Goal: Find specific page/section: Find specific page/section

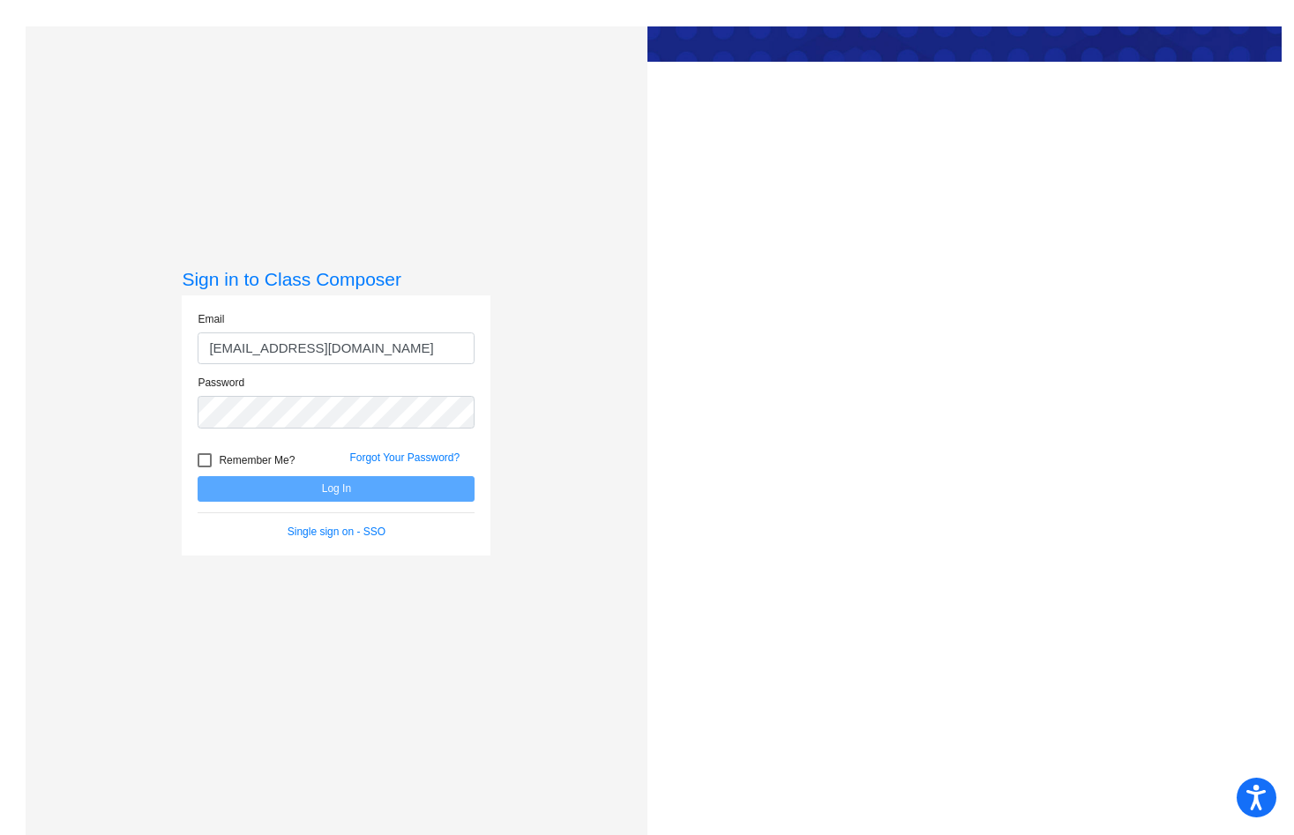
type input "[EMAIL_ADDRESS][DOMAIN_NAME]"
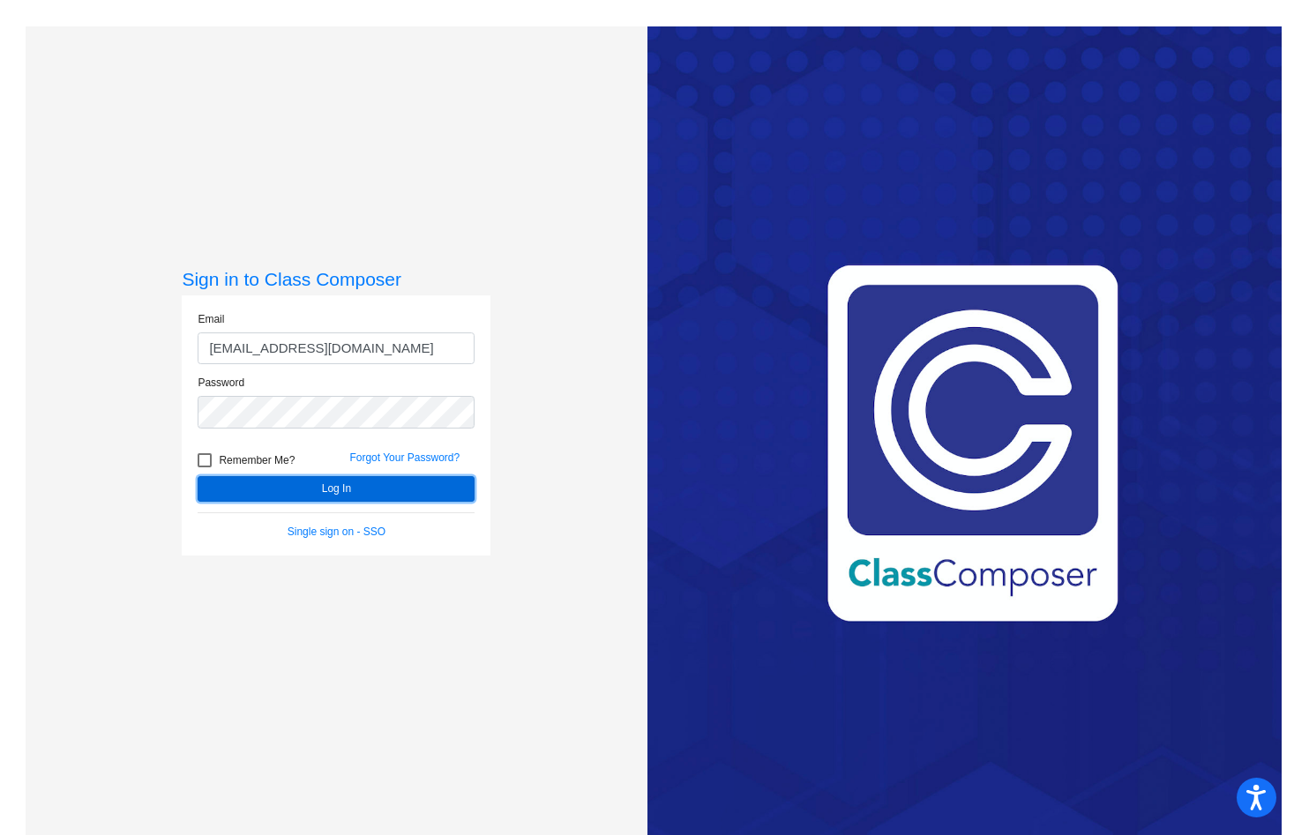
click at [341, 490] on button "Log In" at bounding box center [336, 489] width 277 height 26
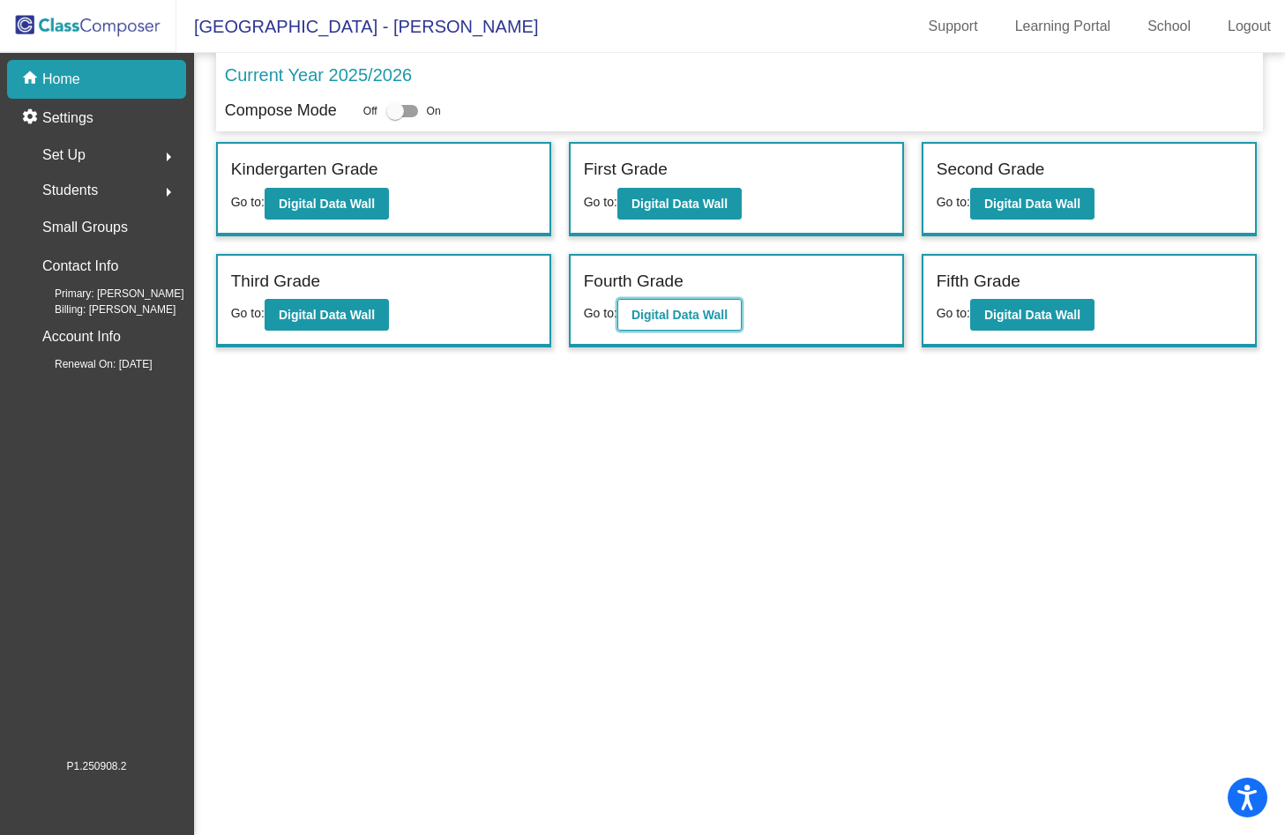
click at [727, 314] on b "Digital Data Wall" at bounding box center [680, 315] width 96 height 14
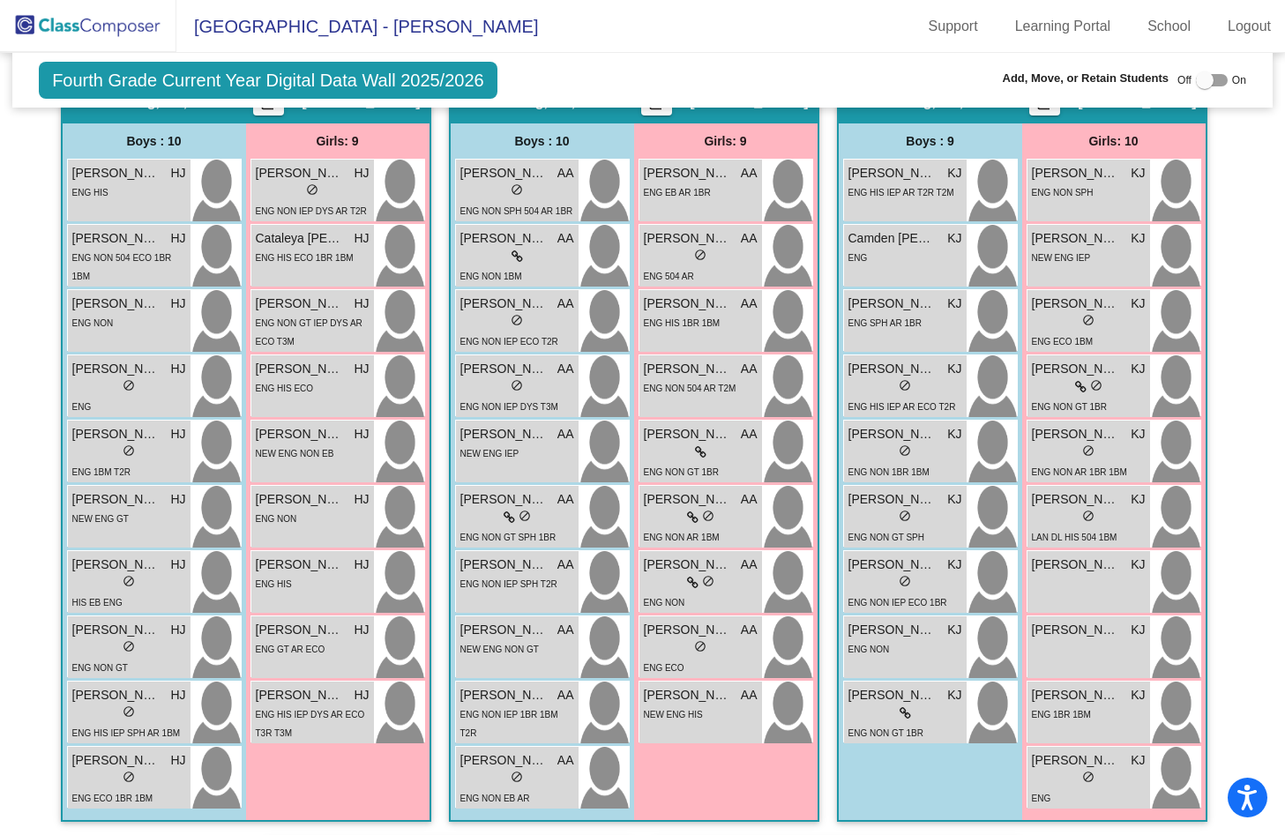
scroll to position [1588, 0]
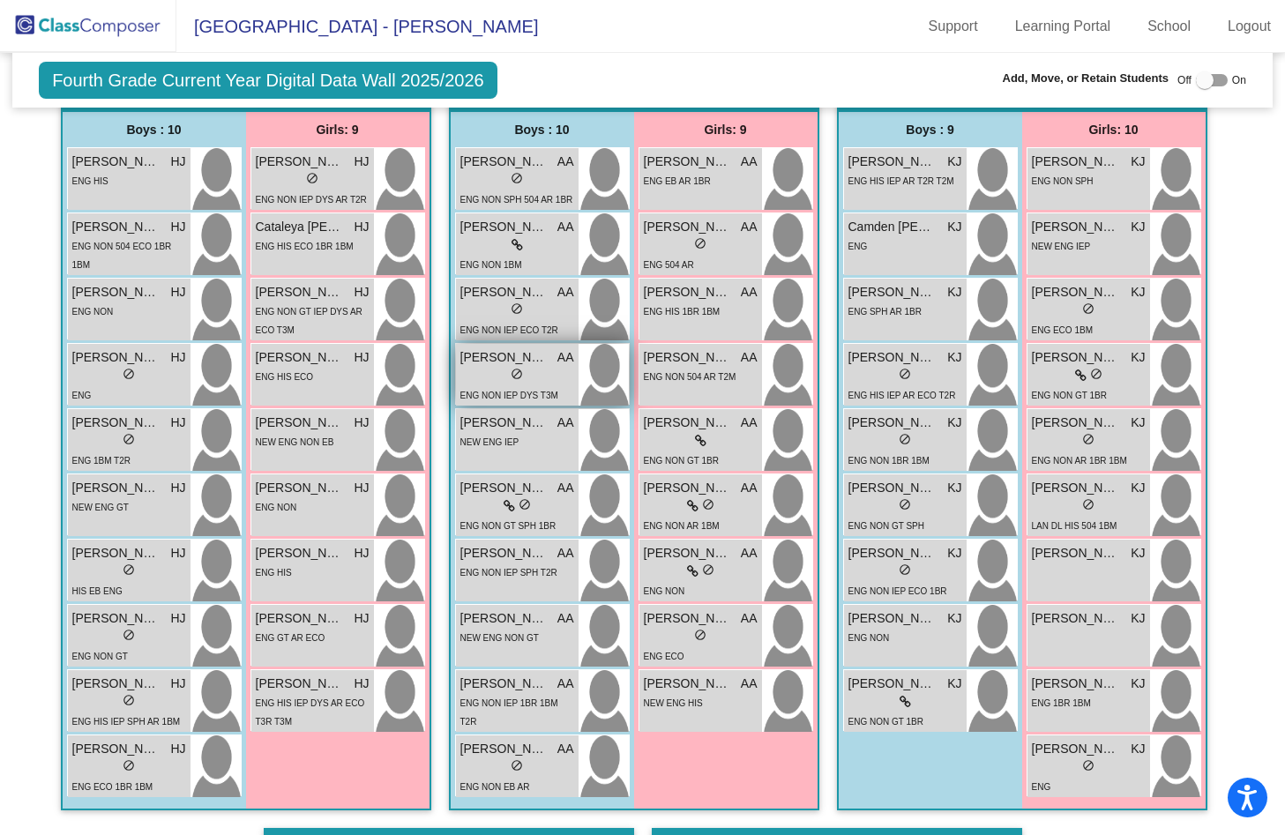
click at [497, 367] on div "lock do_not_disturb_alt" at bounding box center [517, 376] width 114 height 19
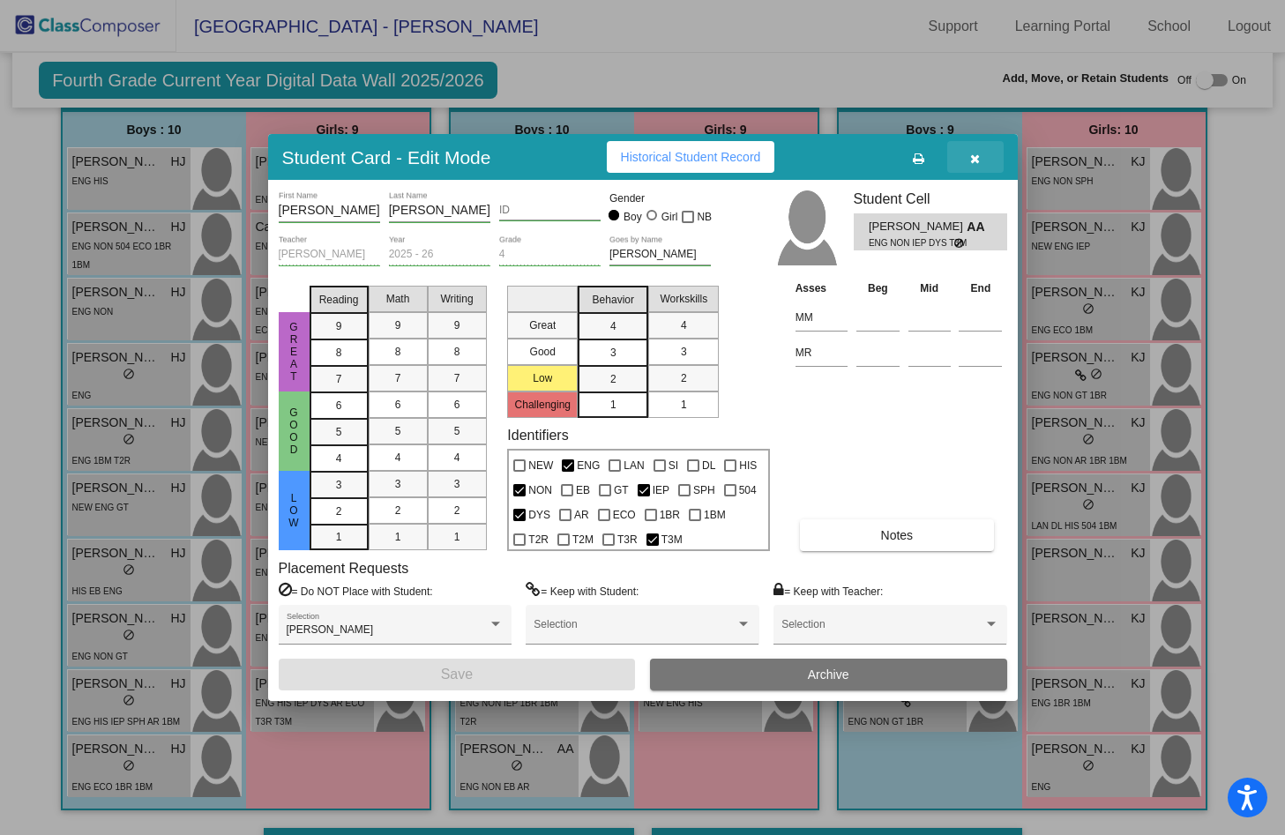
click at [976, 150] on span "button" at bounding box center [975, 157] width 10 height 14
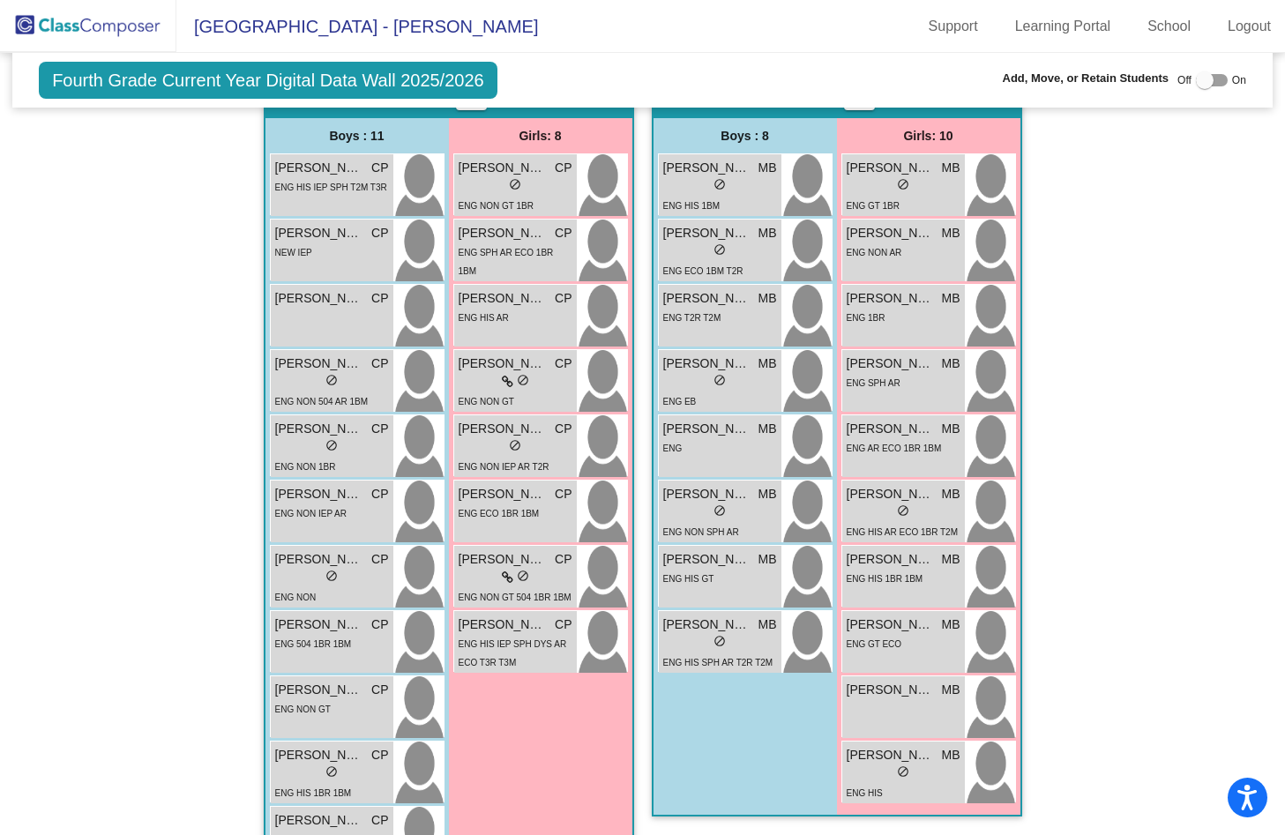
scroll to position [2411, 0]
